Goal: Task Accomplishment & Management: Complete application form

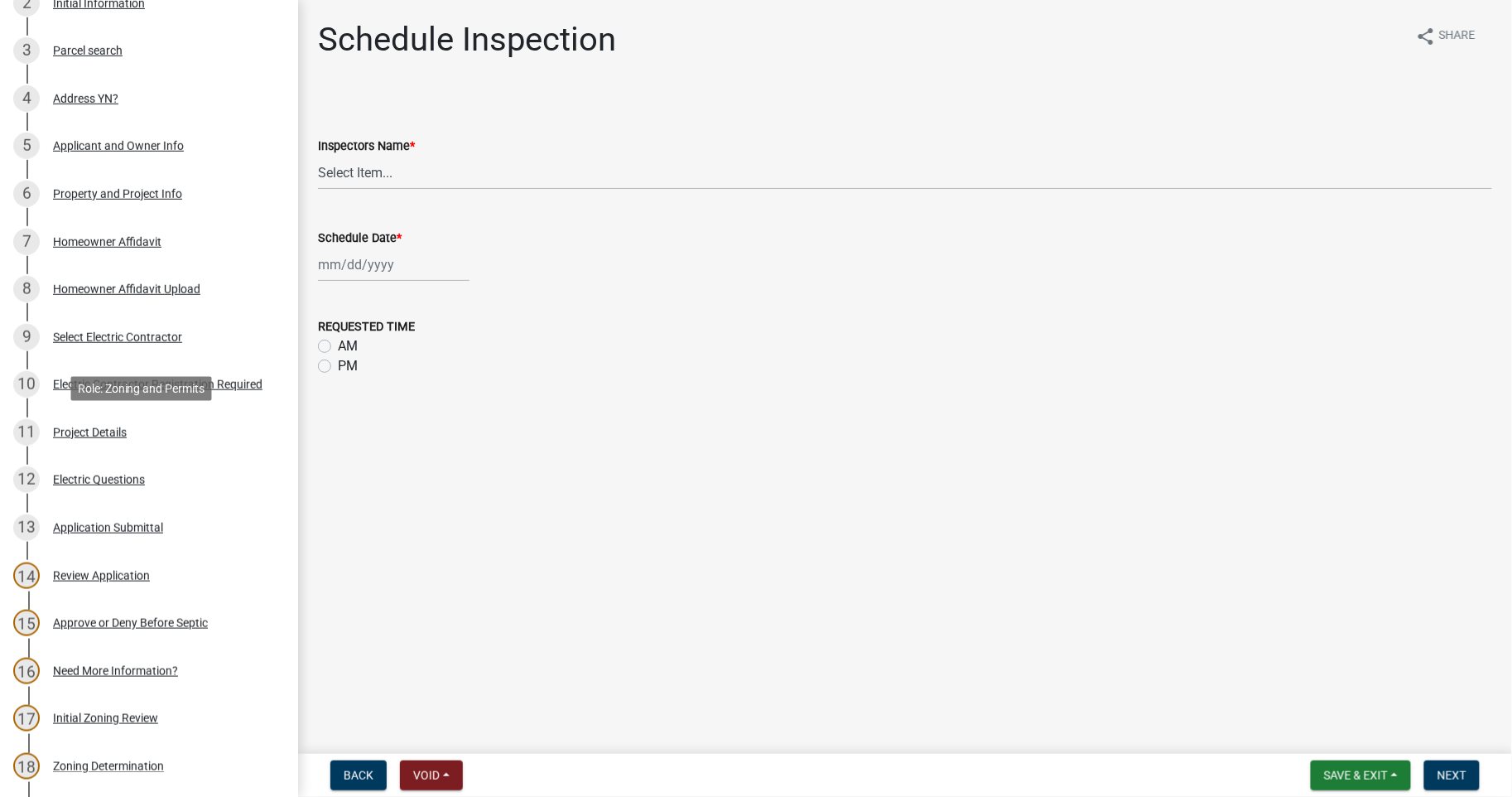
scroll to position [736, 0]
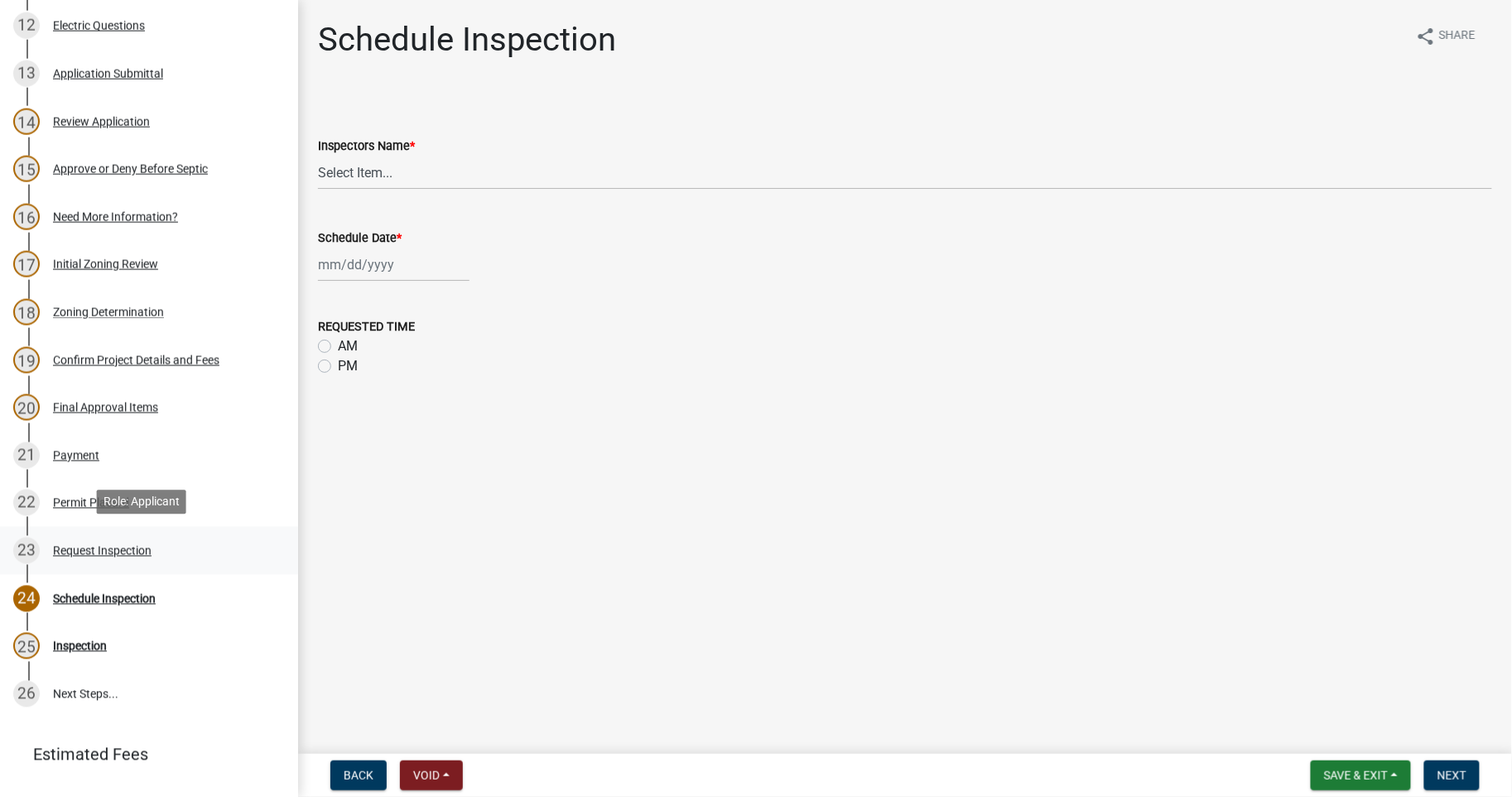
click at [134, 552] on div "Request Inspection" at bounding box center [101, 551] width 98 height 12
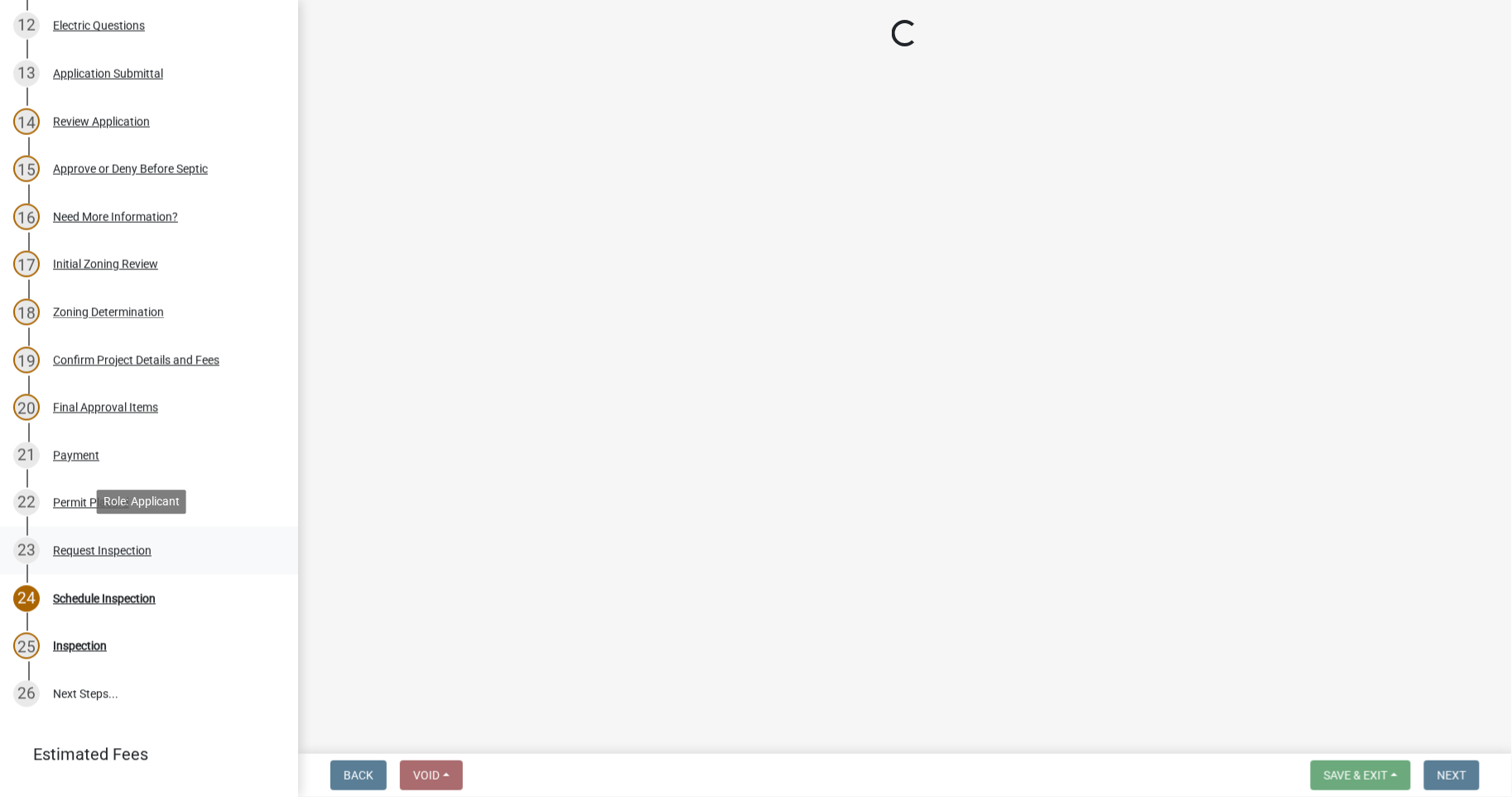
select select "4c4e8191-ceb8-4177-b68b-399ee9b11ccd"
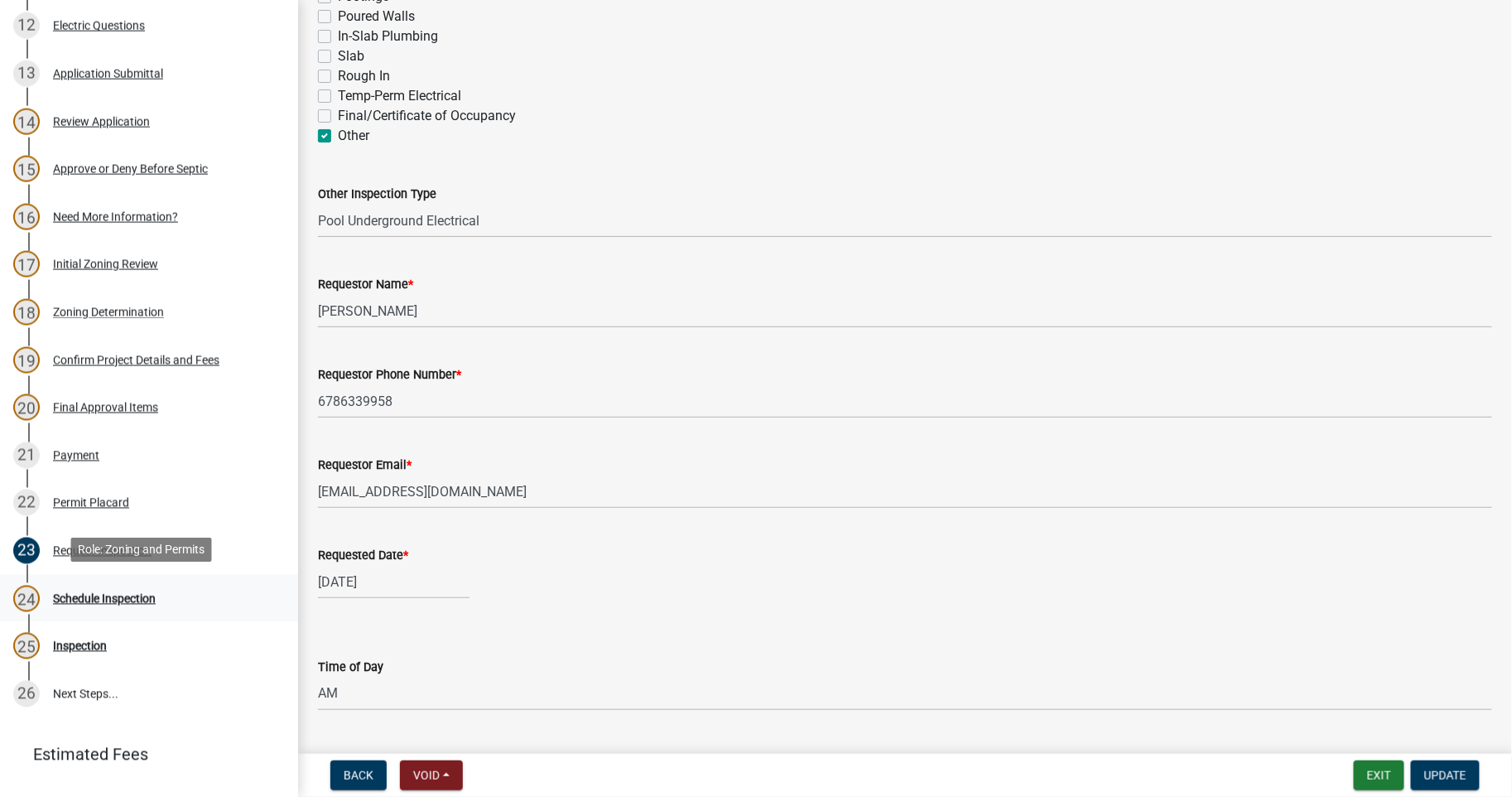
click at [116, 593] on div "Schedule Inspection" at bounding box center [104, 598] width 103 height 12
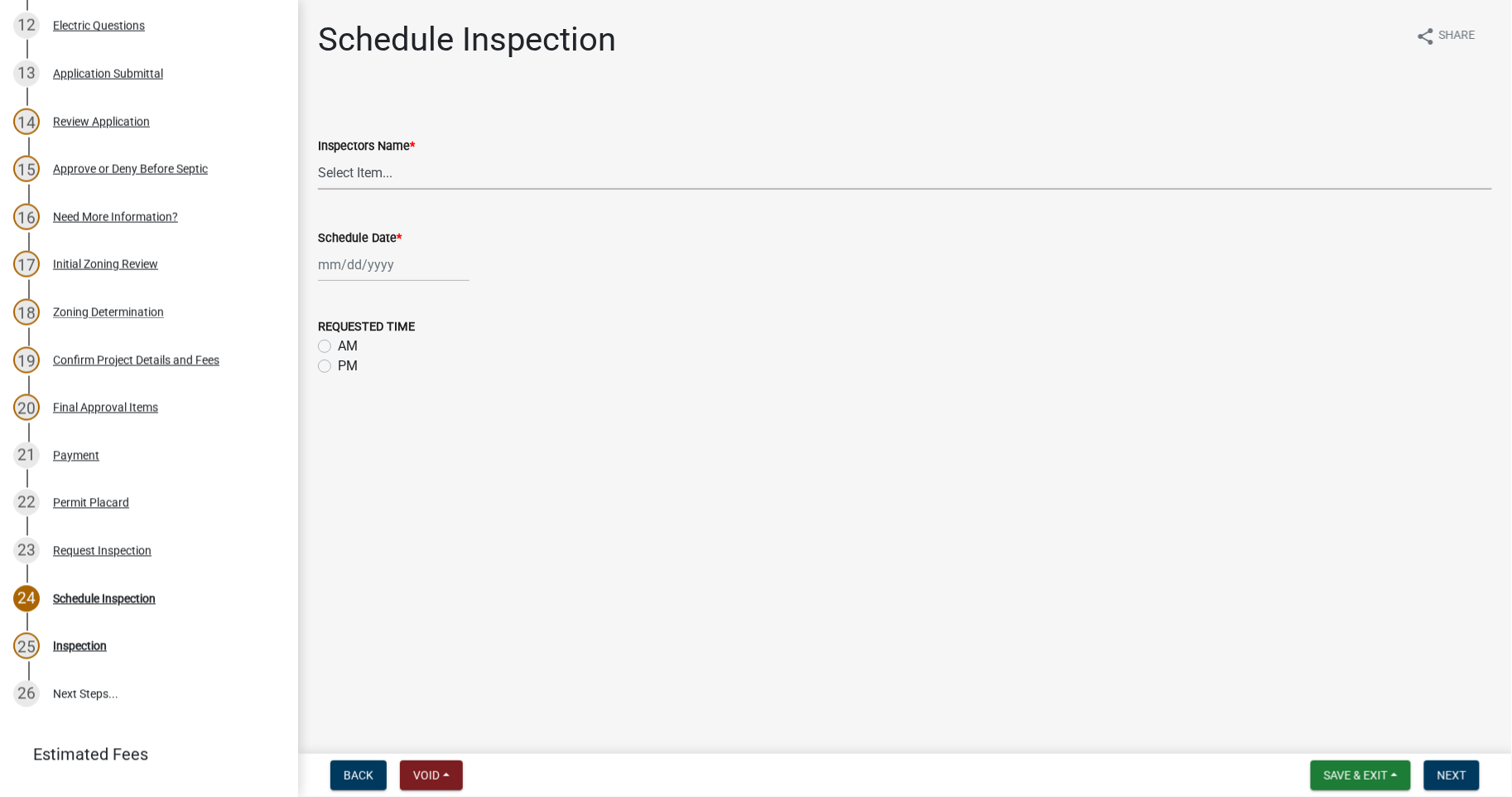
click at [419, 180] on select "Select Item... GWade ([PERSON_NAME]) BUSINESS LICENSE ([PERSON_NAME]) [EMAIL_AD…" at bounding box center [905, 172] width 1174 height 34
select select "fbdd0fad-ebed-4e6d-83ca-a918dedff084"
click at [318, 156] on select "Select Item... GWade ([PERSON_NAME]) BUSINESS LICENSE ([PERSON_NAME]) [EMAIL_AD…" at bounding box center [905, 172] width 1174 height 34
select select "8"
select select "2025"
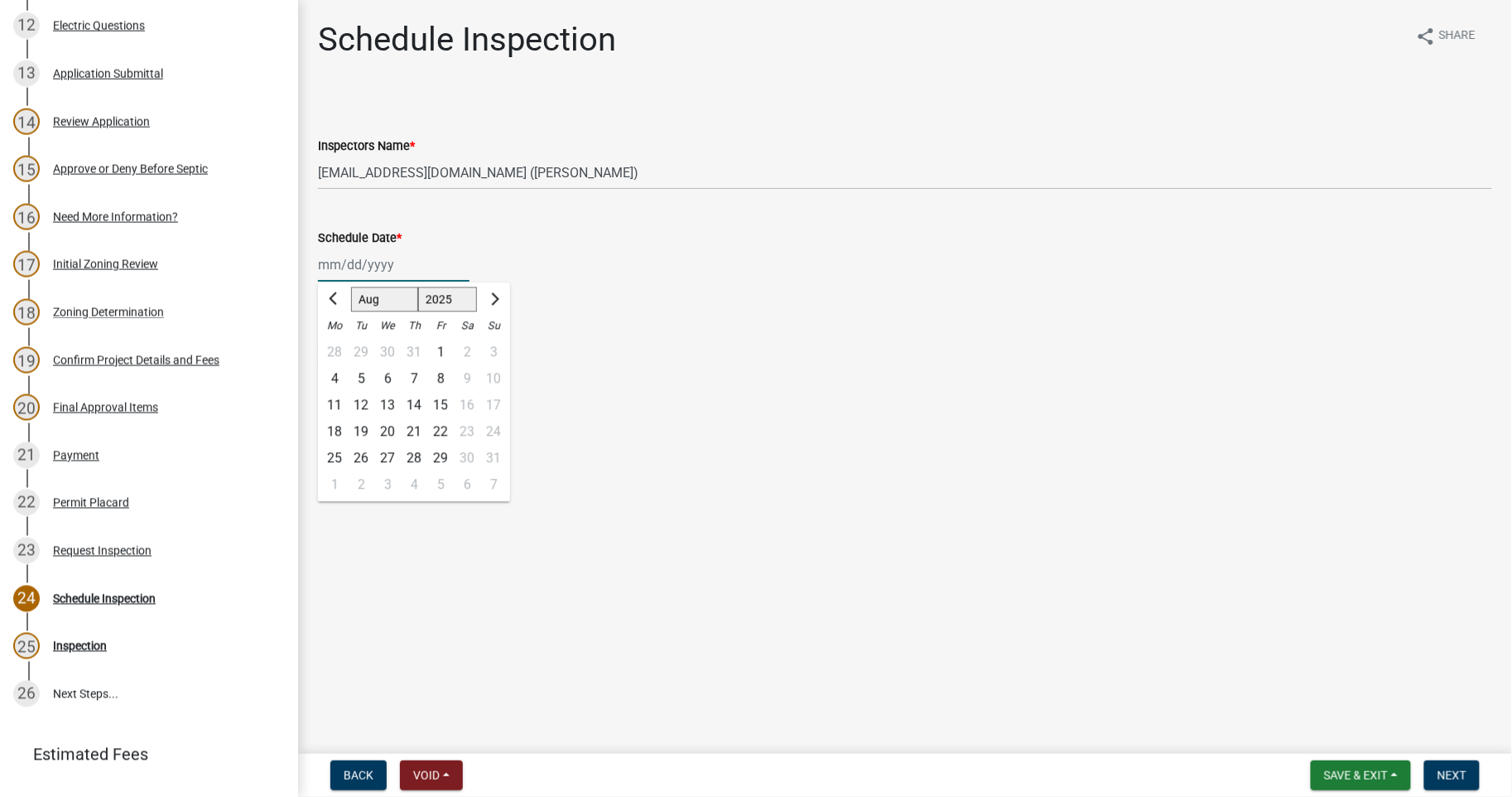
click at [375, 269] on div "[PERSON_NAME] Feb Mar Apr [PERSON_NAME][DATE] Oct Nov [DATE] 1526 1527 1528 152…" at bounding box center [394, 264] width 152 height 34
click at [335, 459] on div "25" at bounding box center [334, 457] width 26 height 26
type input "[DATE]"
click at [1458, 779] on span "Next" at bounding box center [1452, 776] width 29 height 14
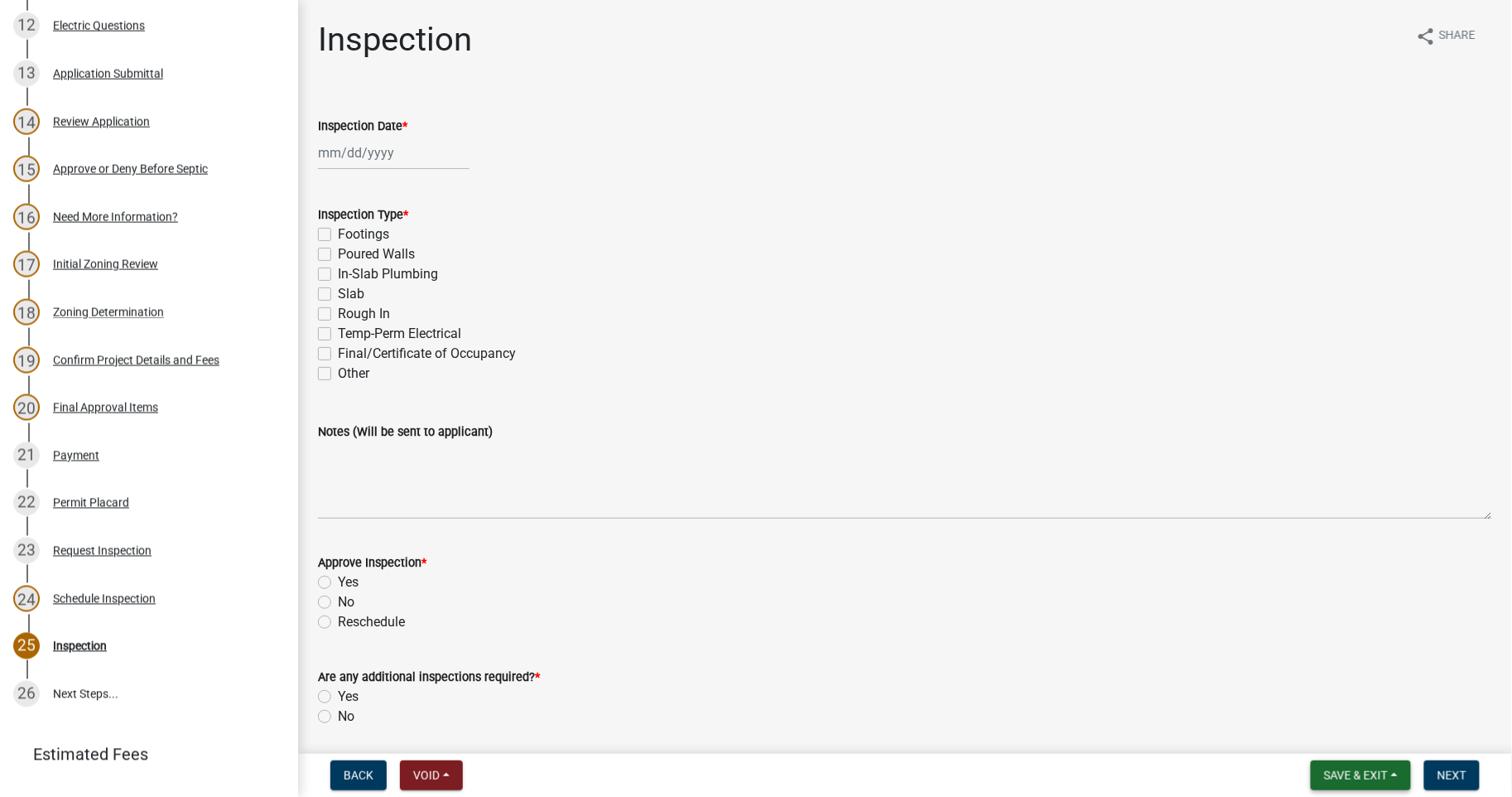
click at [1350, 774] on span "Save & Exit" at bounding box center [1356, 776] width 64 height 14
click at [1317, 689] on button "Save" at bounding box center [1345, 692] width 132 height 40
click at [102, 500] on div "Permit Placard" at bounding box center [90, 503] width 76 height 12
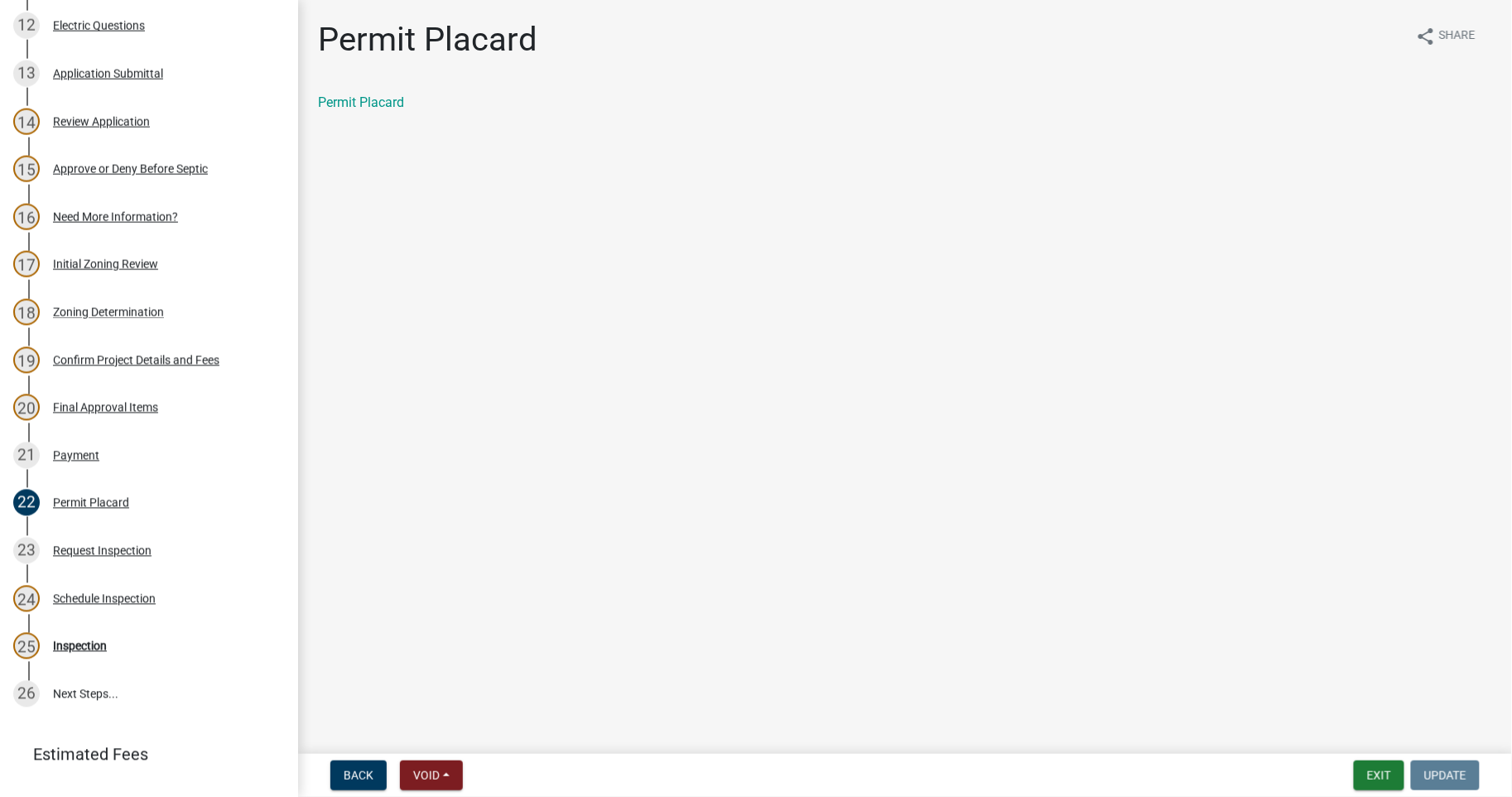
click at [336, 109] on div "Permit Placard" at bounding box center [905, 102] width 1174 height 19
click at [335, 96] on link "Permit Placard" at bounding box center [361, 102] width 86 height 16
click at [1362, 776] on button "Exit" at bounding box center [1379, 775] width 51 height 30
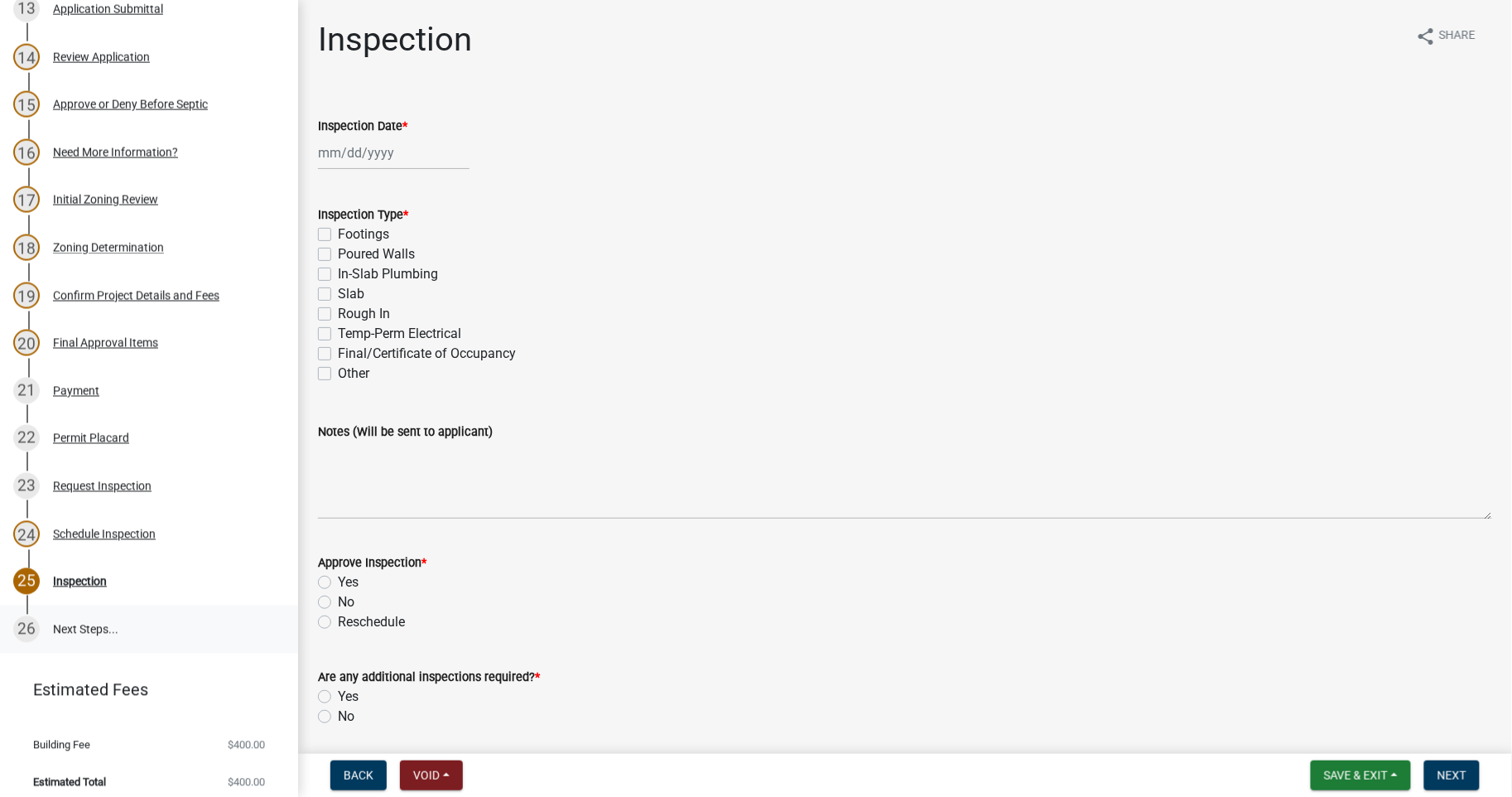
scroll to position [808, 0]
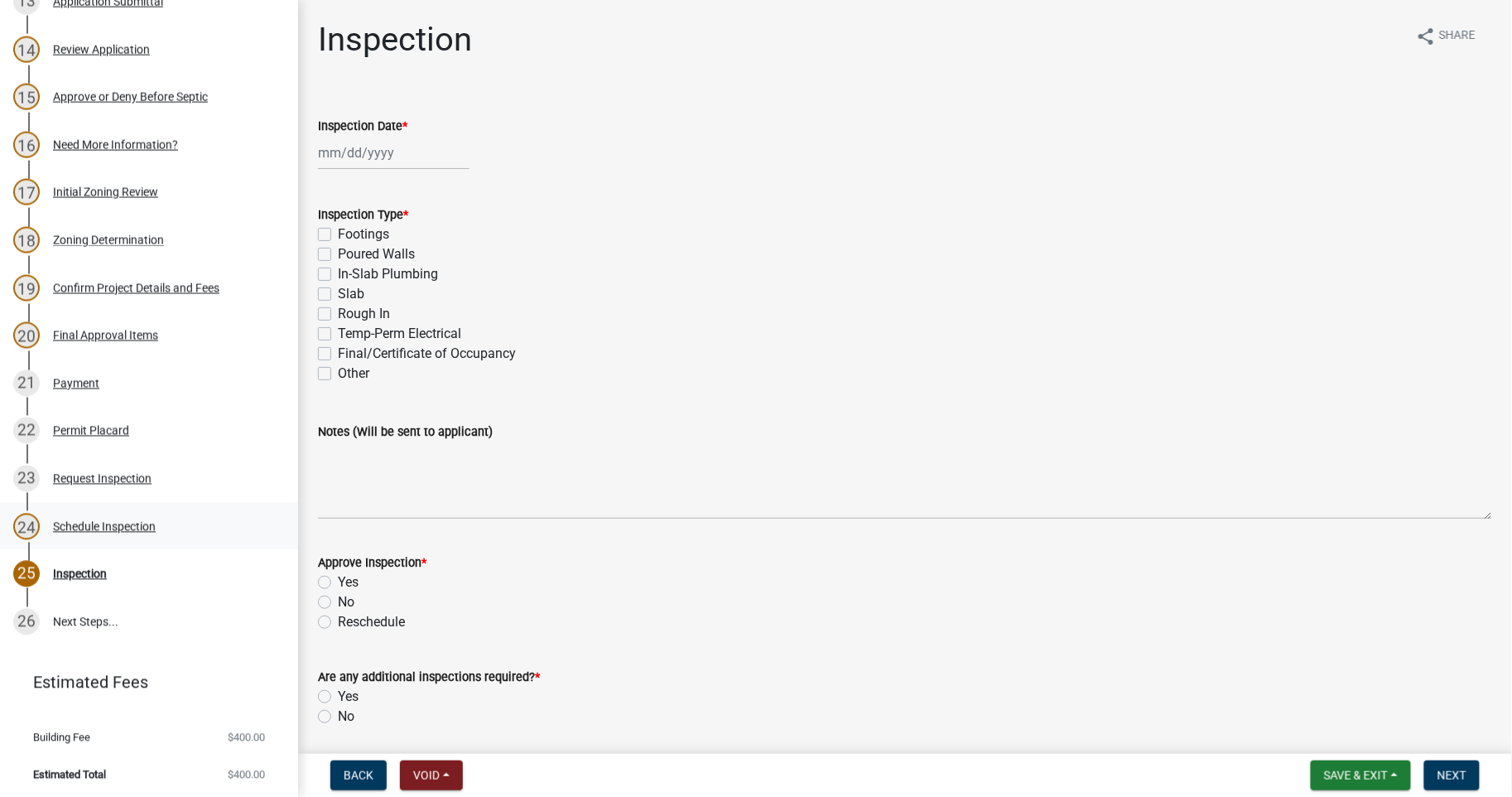
click at [101, 527] on div "Schedule Inspection" at bounding box center [104, 526] width 103 height 12
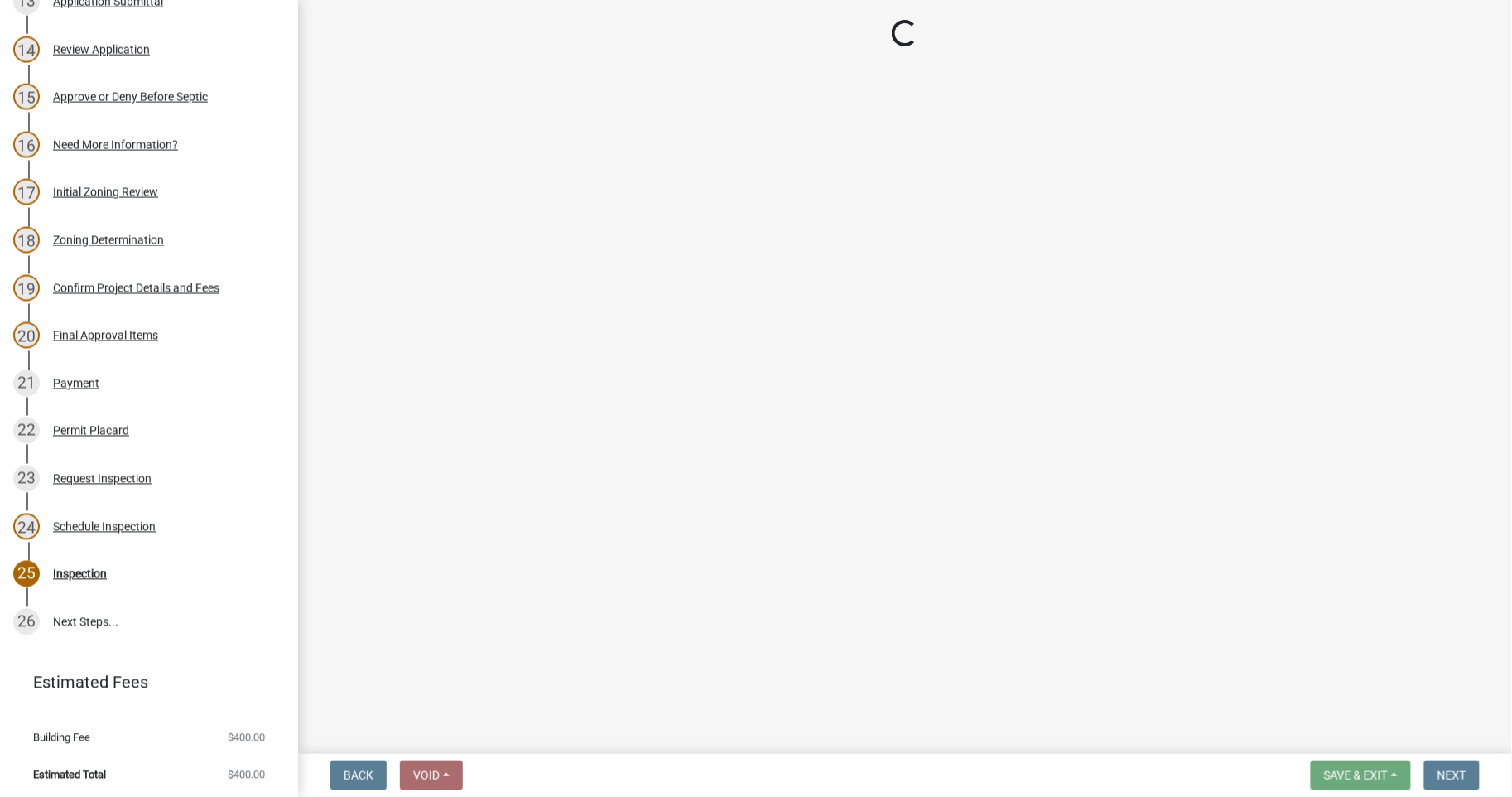
select select "fbdd0fad-ebed-4e6d-83ca-a918dedff084"
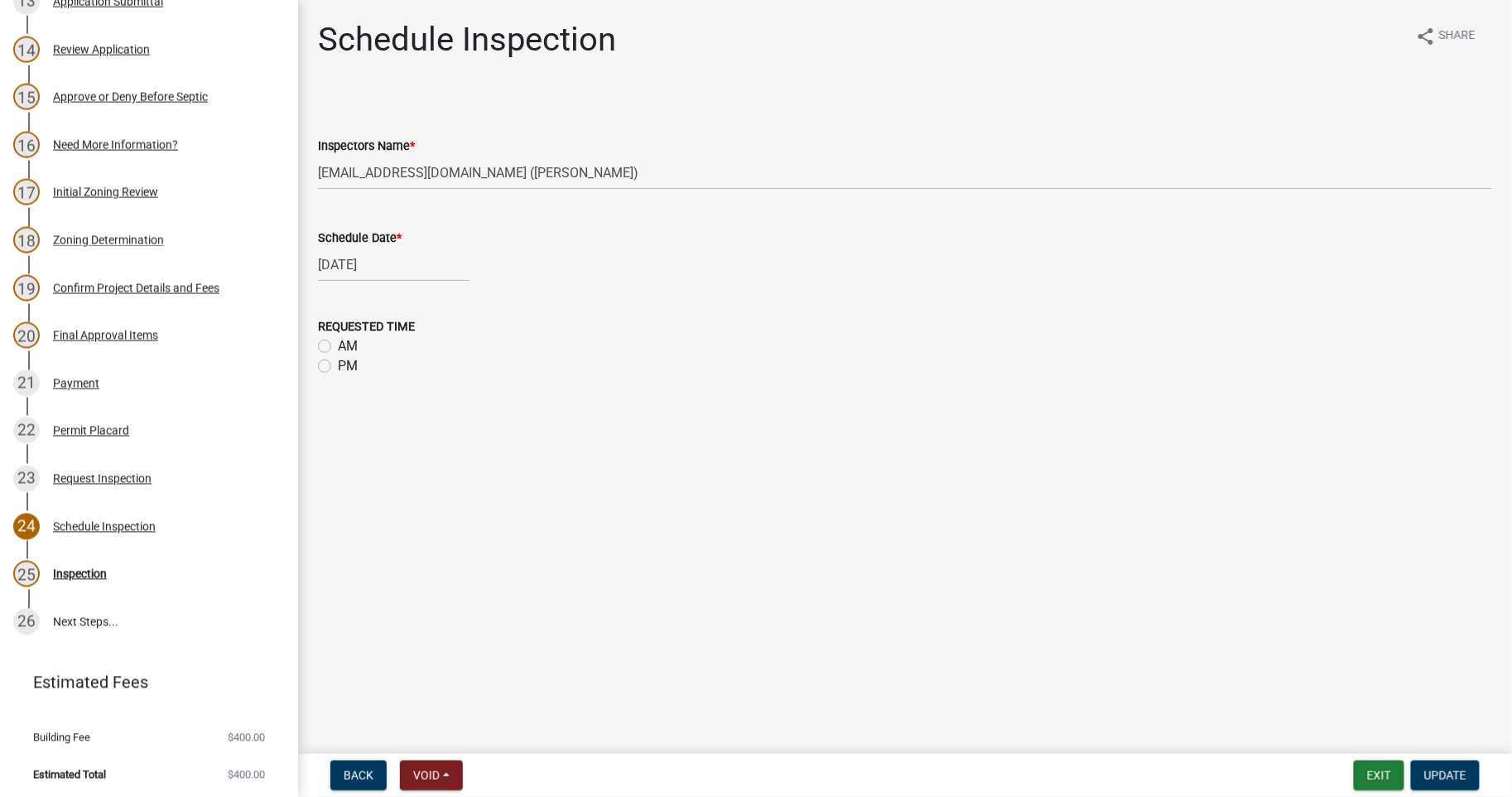
click at [344, 265] on div "[DATE]" at bounding box center [394, 264] width 152 height 34
select select "8"
select select "2025"
click at [359, 457] on div "26" at bounding box center [360, 457] width 26 height 26
type input "[DATE]"
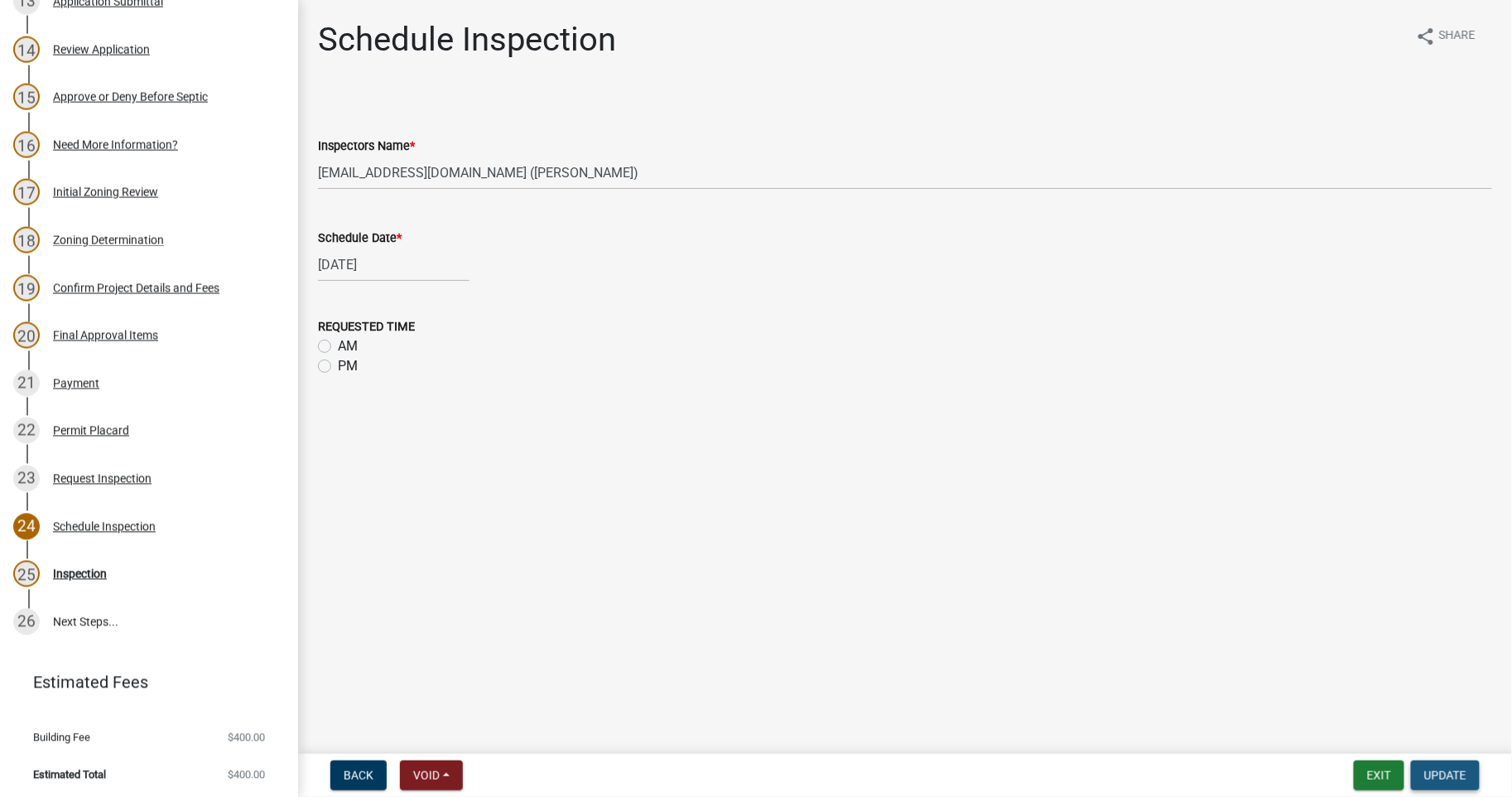
click at [1427, 775] on span "Update" at bounding box center [1445, 776] width 42 height 14
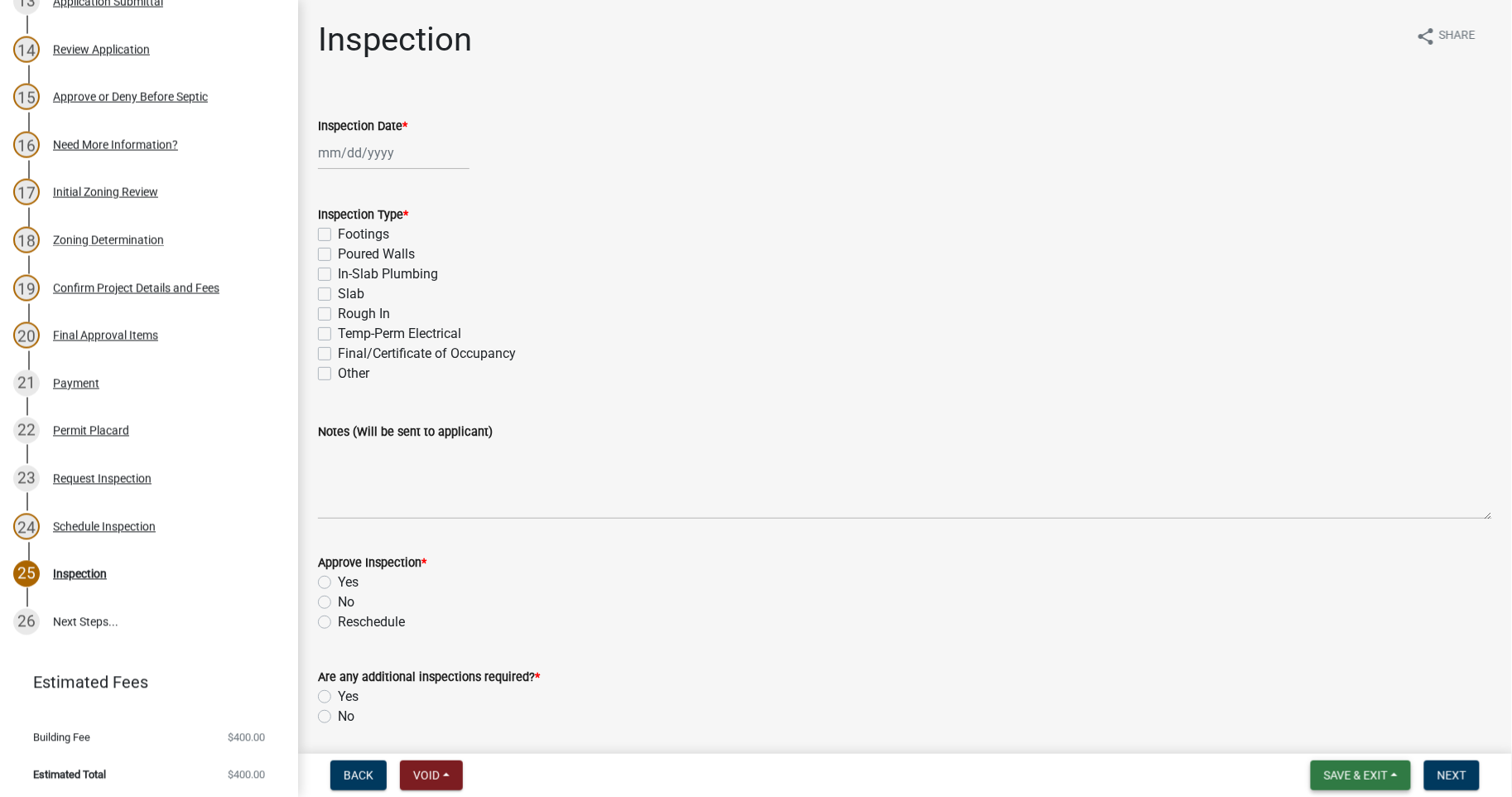
click at [1343, 779] on span "Save & Exit" at bounding box center [1356, 776] width 64 height 14
click at [1318, 724] on button "Save & Exit" at bounding box center [1345, 732] width 132 height 40
